Goal: Register for event/course

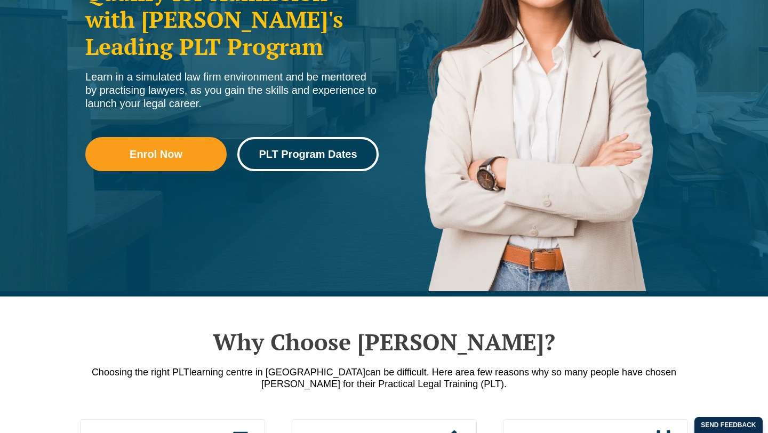
click at [308, 159] on span "PLT Program Dates" at bounding box center [308, 154] width 98 height 11
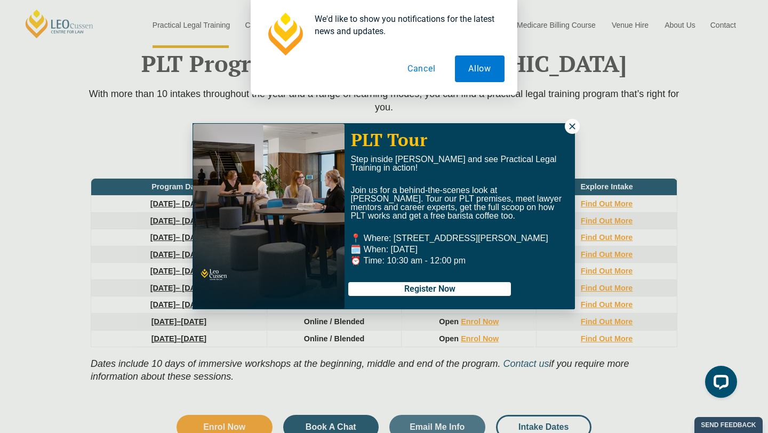
click at [568, 125] on icon at bounding box center [573, 127] width 10 height 10
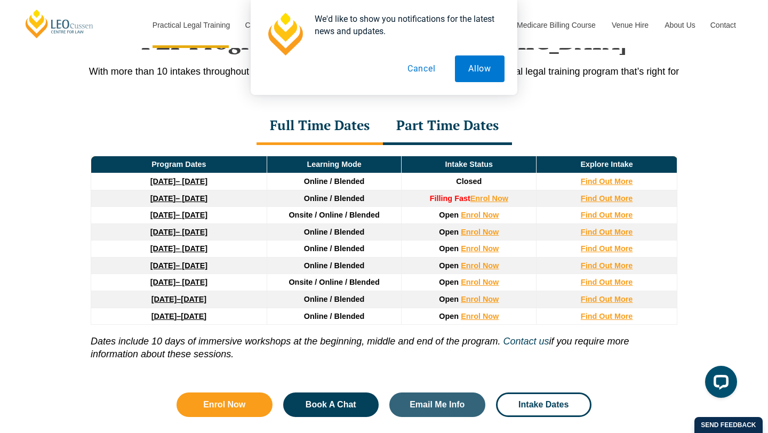
scroll to position [1415, 0]
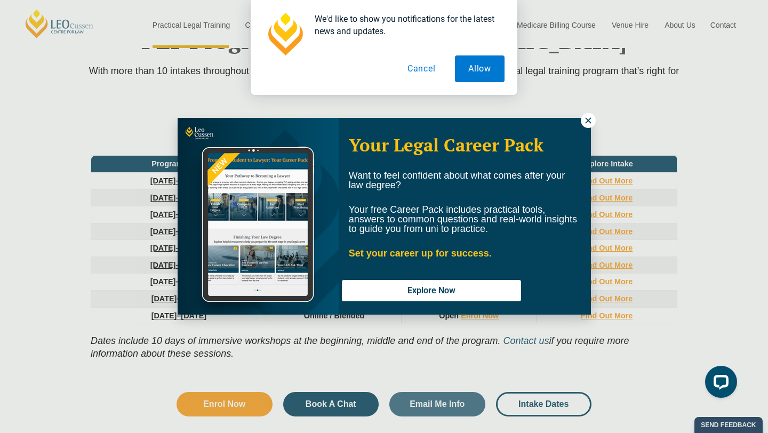
click at [589, 121] on icon at bounding box center [589, 121] width 10 height 10
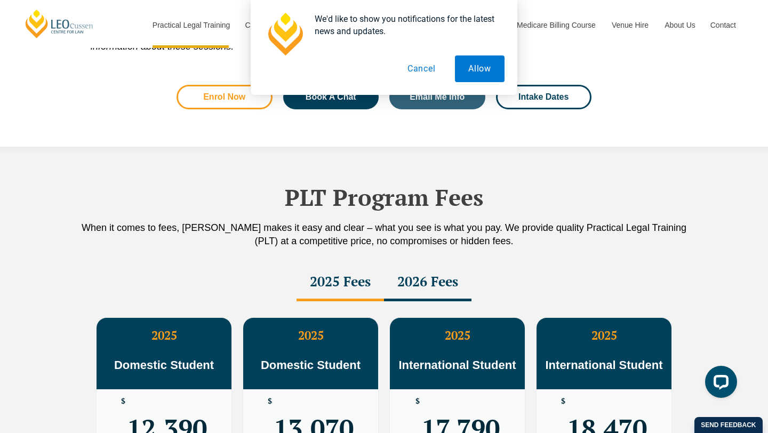
scroll to position [1754, 0]
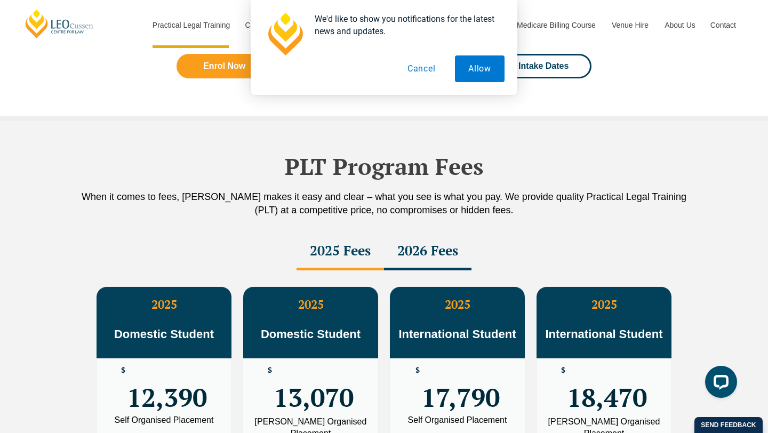
click at [452, 244] on div "2026 Fees" at bounding box center [427, 251] width 87 height 37
click at [341, 249] on div "2025 Fees" at bounding box center [340, 251] width 87 height 37
click at [420, 249] on div "2026 Fees" at bounding box center [427, 251] width 87 height 37
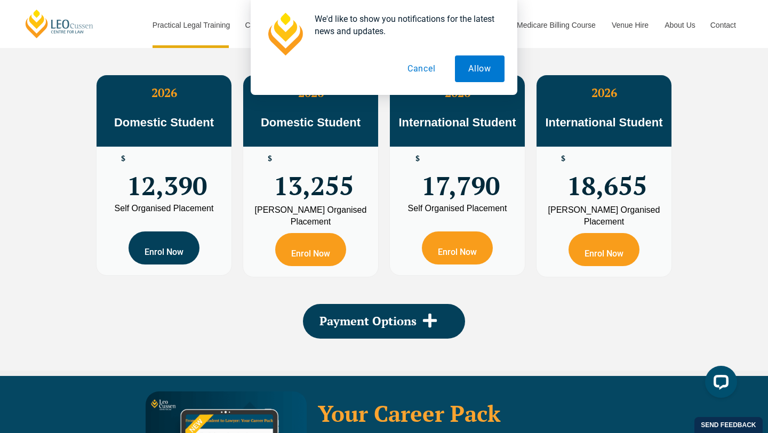
scroll to position [1849, 0]
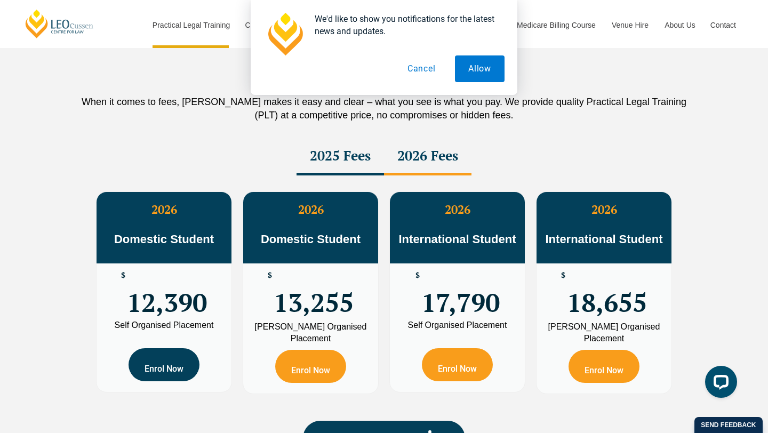
click at [148, 363] on link "Enrol Now" at bounding box center [164, 364] width 71 height 33
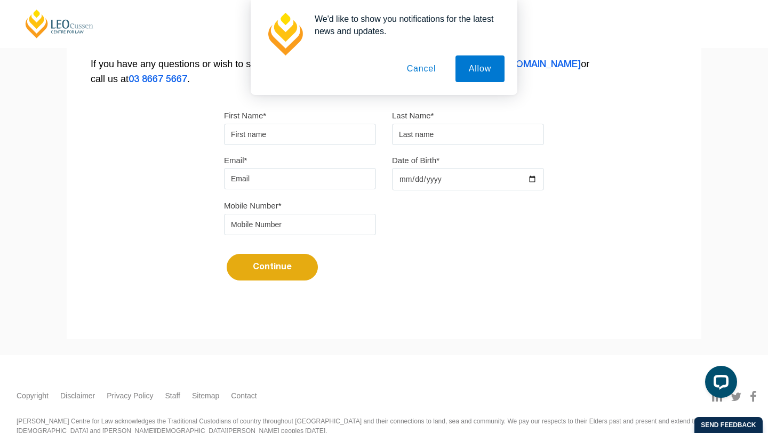
scroll to position [253, 0]
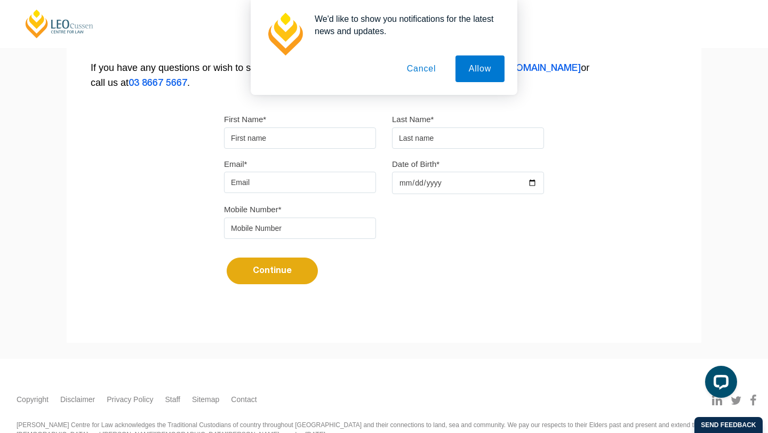
click at [266, 125] on div "First Name*" at bounding box center [300, 130] width 168 height 37
click at [266, 133] on input "First Name*" at bounding box center [300, 138] width 152 height 21
type input "Megan"
type input "Earnest"
type input "meganearnest8@gmail.com"
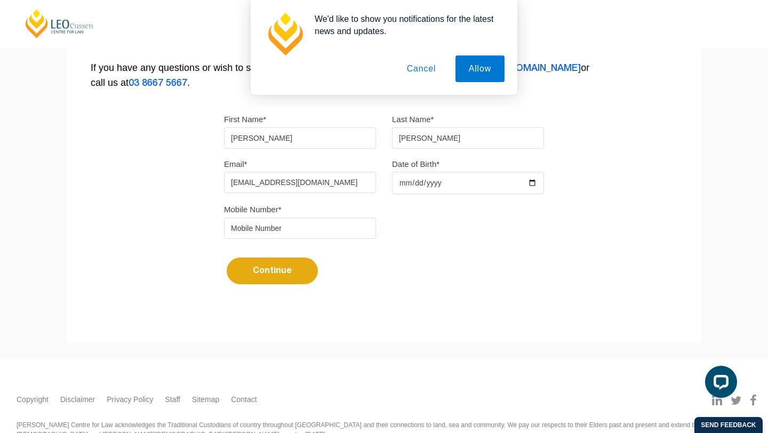
type input "0421419493"
click at [394, 189] on input "Date of Birth*" at bounding box center [468, 183] width 152 height 22
click at [408, 185] on input "Date of Birth*" at bounding box center [468, 183] width 152 height 22
click at [413, 185] on input "Date of Birth*" at bounding box center [468, 183] width 152 height 22
type input "0023-11-01"
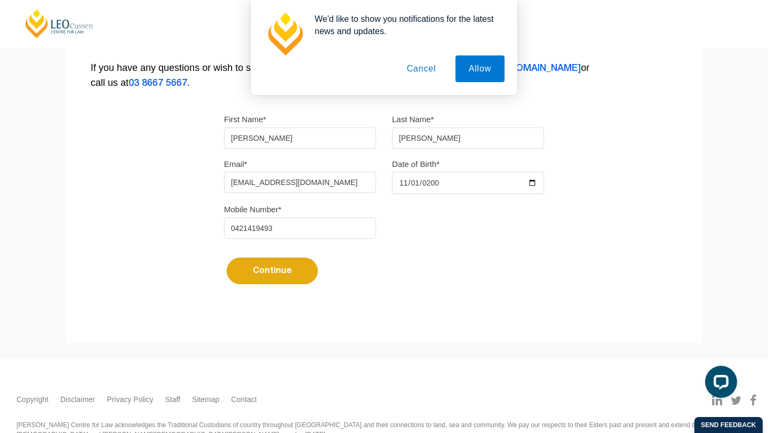
type input "2003-11-01"
click at [292, 269] on button "Continue" at bounding box center [272, 271] width 91 height 27
select select
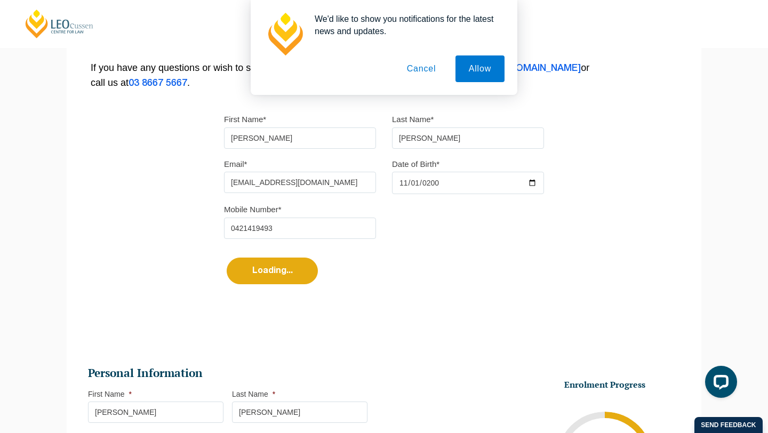
scroll to position [356, 0]
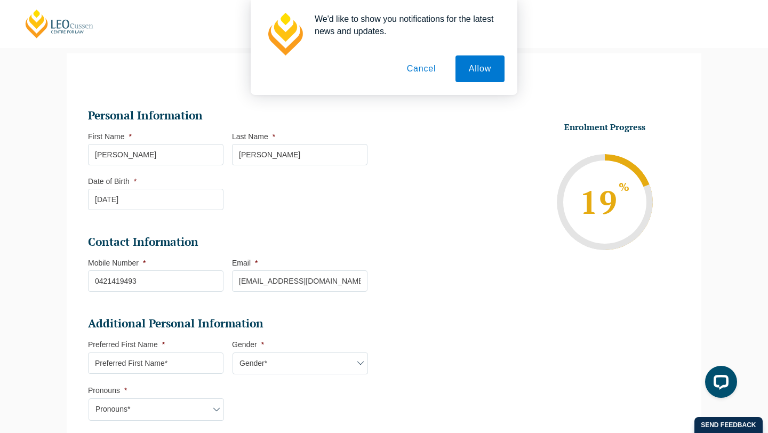
click at [428, 72] on button "Cancel" at bounding box center [422, 68] width 56 height 27
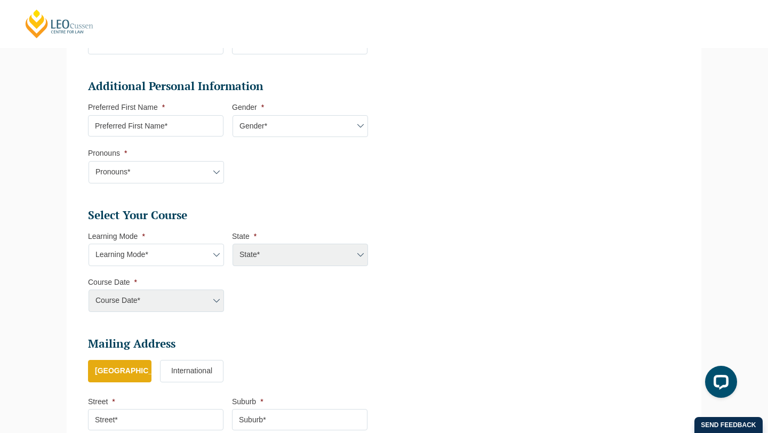
scroll to position [491, 0]
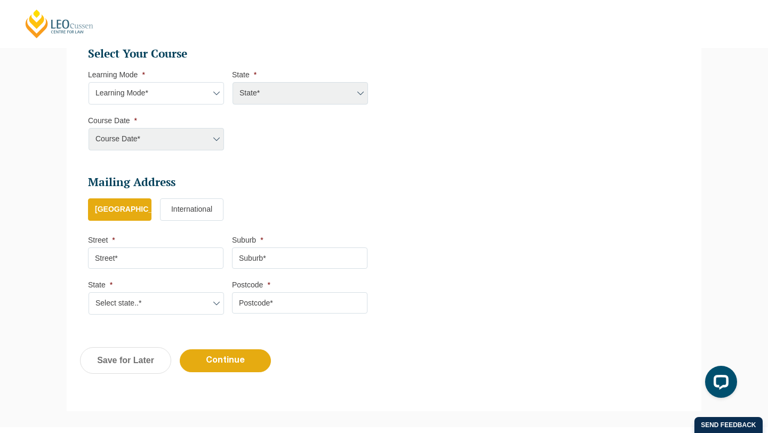
click at [179, 143] on div "Course Date* Maddocks 2024 December 2023 (04-12-2023 to 17-05-2024) May 2023 (2…" at bounding box center [156, 139] width 136 height 22
click at [224, 137] on li "Course Date * Course Date* Maddocks 2024 December 2023 (04-12-2023 to 17-05-202…" at bounding box center [160, 133] width 144 height 35
click at [217, 140] on div "Course Date* Maddocks 2024 December 2023 (04-12-2023 to 17-05-2024) May 2023 (2…" at bounding box center [156, 139] width 136 height 22
click at [157, 104] on select "Learning Mode* Online Full Time Learning Online Part Time Learning Blended Full…" at bounding box center [157, 93] width 136 height 22
select select "Blended Full Time Learning"
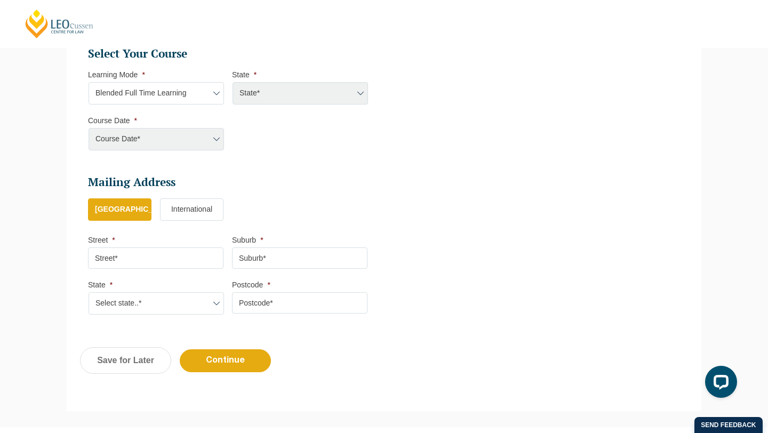
click at [89, 83] on select "Learning Mode* Online Full Time Learning Online Part Time Learning Blended Full…" at bounding box center [157, 93] width 136 height 22
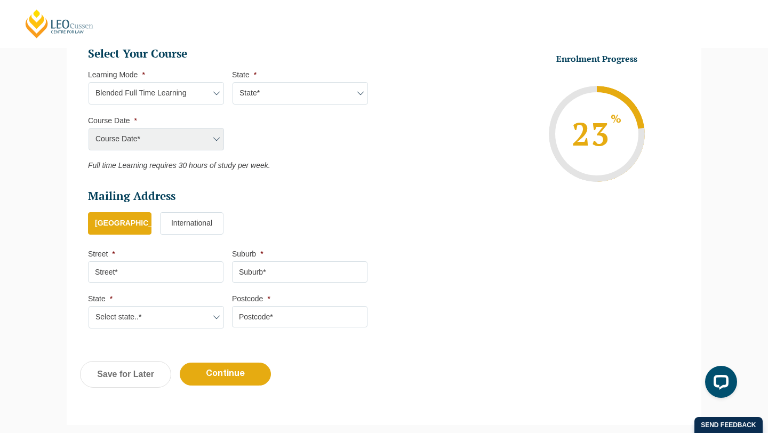
click at [261, 88] on select "State* ACT/NSW QLD SA VIC WA" at bounding box center [301, 93] width 136 height 22
select select "VIC"
click at [233, 83] on select "State* ACT/NSW QLD SA VIC WA" at bounding box center [301, 93] width 136 height 22
click at [169, 141] on select "Course Date* December 2025 (08-Dec-2025 to 16-May-2026) January 2026 (27-Jan-20…" at bounding box center [157, 139] width 136 height 22
select select "December 2026 (07-Dec-2026 to 07-May-2027)"
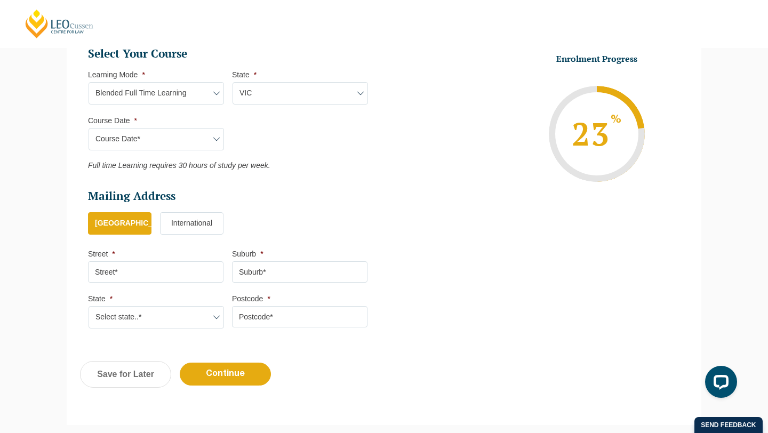
click at [89, 129] on select "Course Date* December 2025 (08-Dec-2025 to 16-May-2026) January 2026 (27-Jan-20…" at bounding box center [157, 139] width 136 height 22
type input "Intake 11 December 2026 FT"
type input "Practical Legal Training (VIC)"
select select "VIC PLT (DEC) 2026 Full Time Blended"
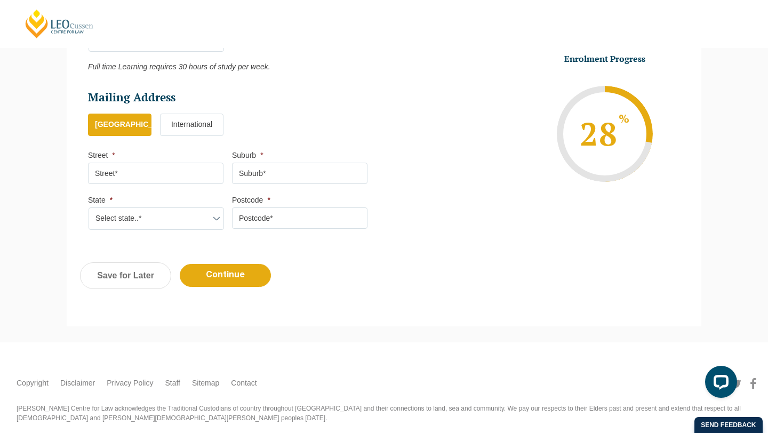
scroll to position [609, 0]
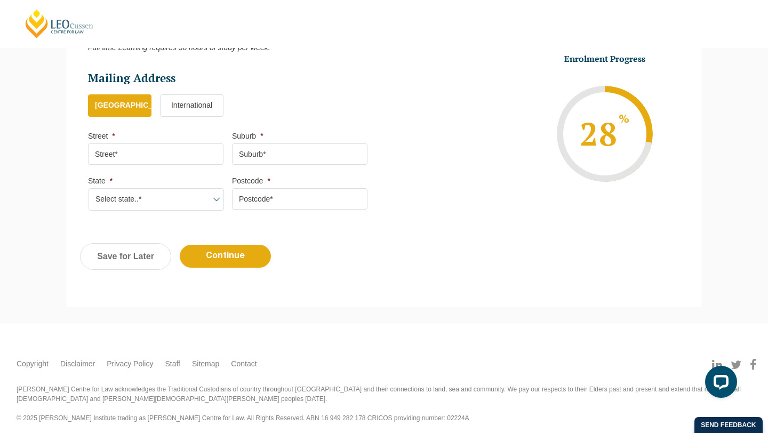
click at [220, 245] on div "Previous Continue Save for Later" at bounding box center [384, 262] width 635 height 59
click at [214, 259] on input "Continue" at bounding box center [225, 256] width 91 height 23
select select "Blended Full Time Learning"
select select "VIC"
select select
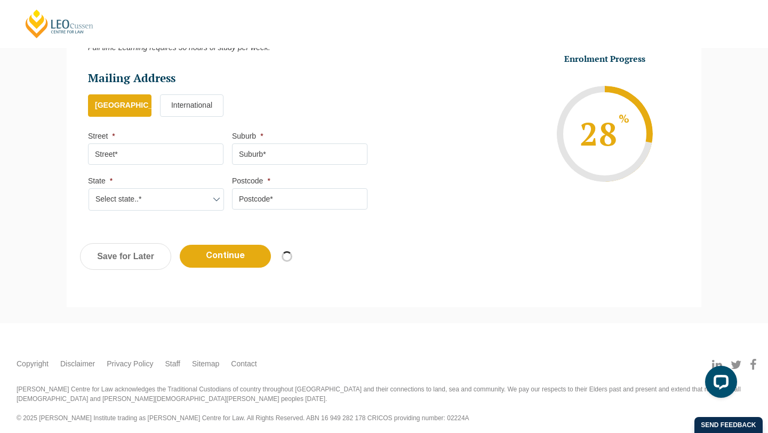
select select "December 2026 (07-Dec-2026 to 07-May-2027)"
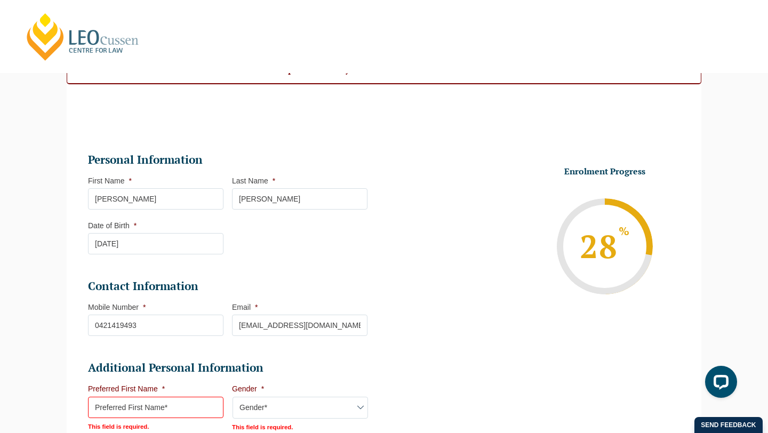
scroll to position [97, 0]
select select
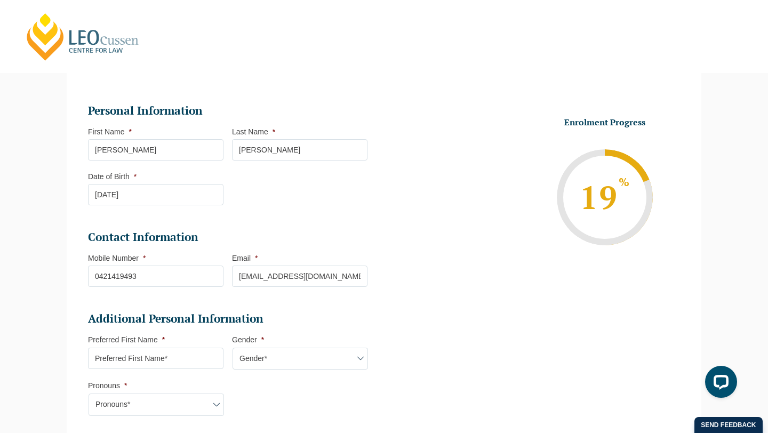
scroll to position [92, 0]
